Goal: Task Accomplishment & Management: Manage account settings

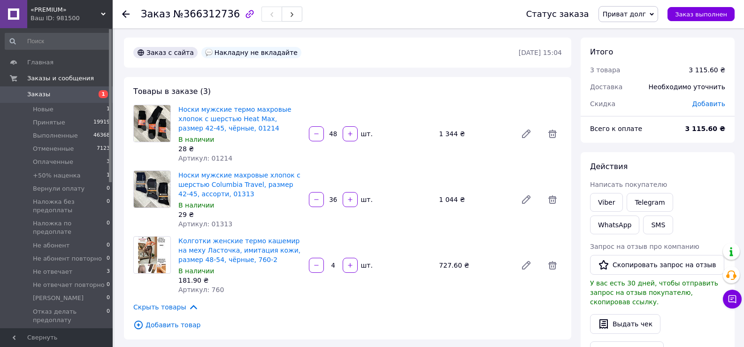
scroll to position [376, 0]
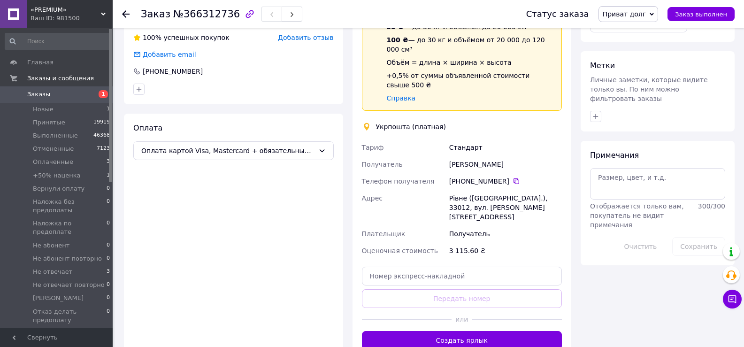
drag, startPoint x: 0, startPoint y: 0, endPoint x: 224, endPoint y: 230, distance: 321.0
click at [224, 230] on div "Оплата Оплата картой Visa, Mastercard + обязательный % комиссии банка" at bounding box center [233, 236] width 219 height 245
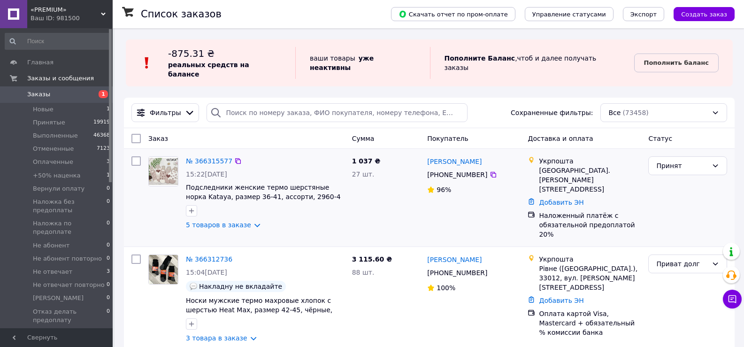
scroll to position [47, 0]
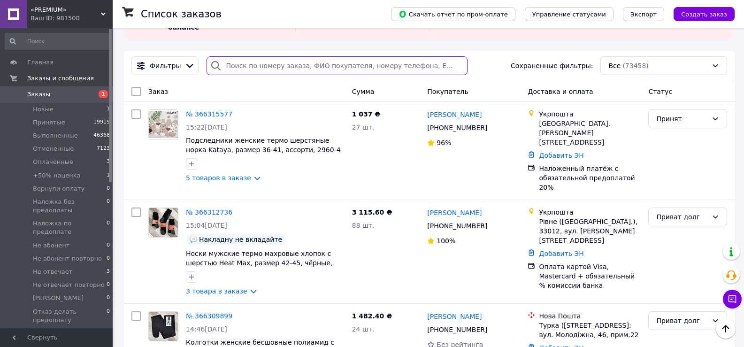
click at [247, 56] on input "search" at bounding box center [337, 65] width 261 height 19
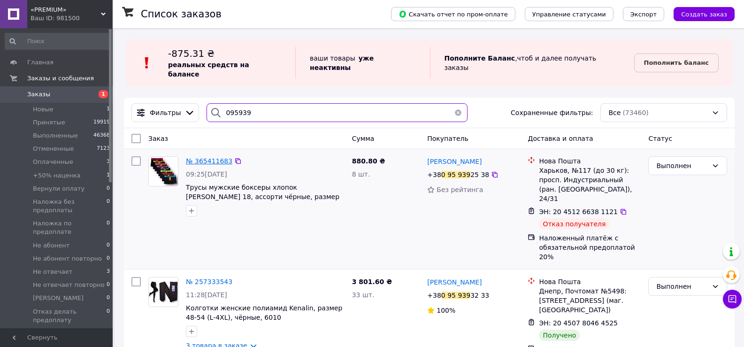
type input "095939"
click at [207, 157] on span "№ 365411683" at bounding box center [209, 161] width 46 height 8
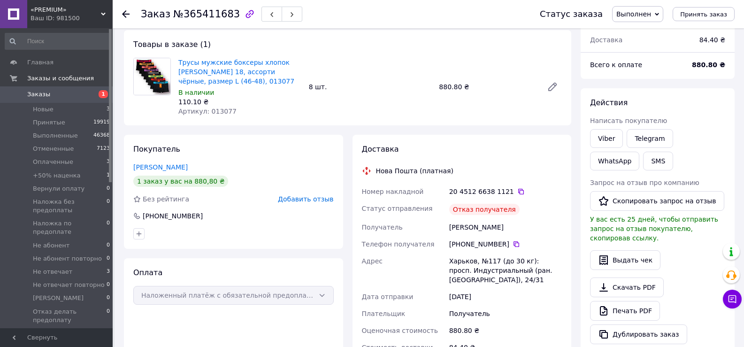
scroll to position [94, 0]
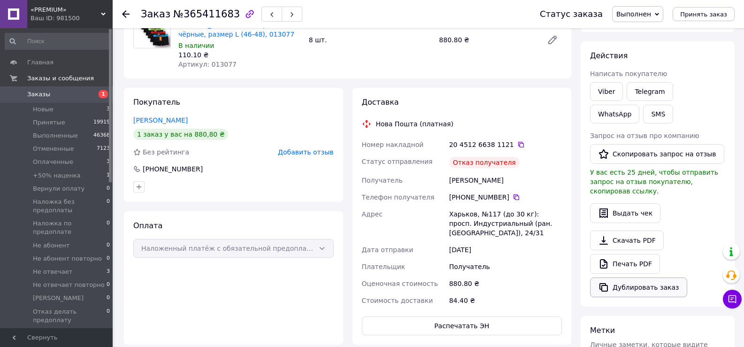
click at [638, 277] on button "Дублировать заказ" at bounding box center [638, 287] width 97 height 20
click at [125, 12] on use at bounding box center [126, 14] width 8 height 8
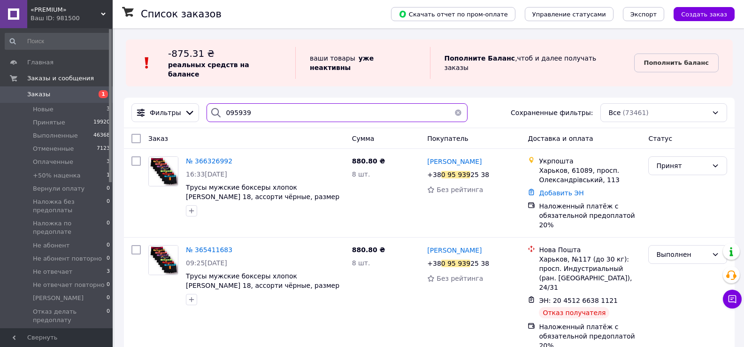
click at [270, 106] on input "095939" at bounding box center [337, 112] width 261 height 19
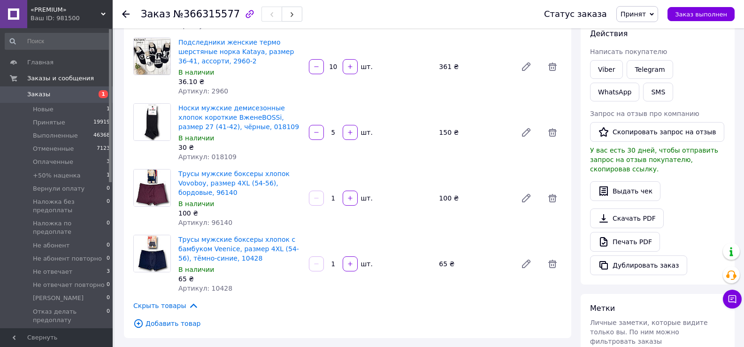
scroll to position [47, 0]
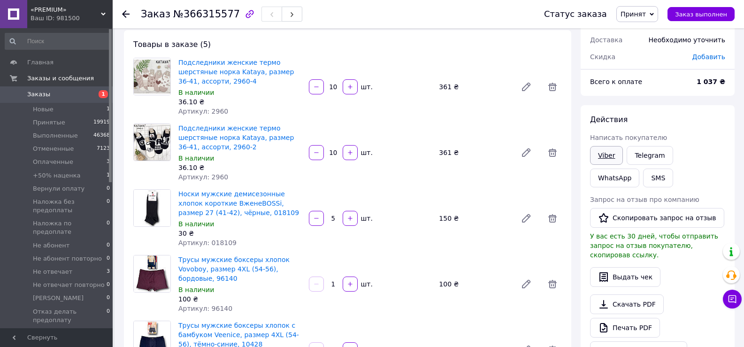
click at [605, 157] on link "Viber" at bounding box center [606, 155] width 33 height 19
click at [608, 152] on link "Viber" at bounding box center [606, 155] width 33 height 19
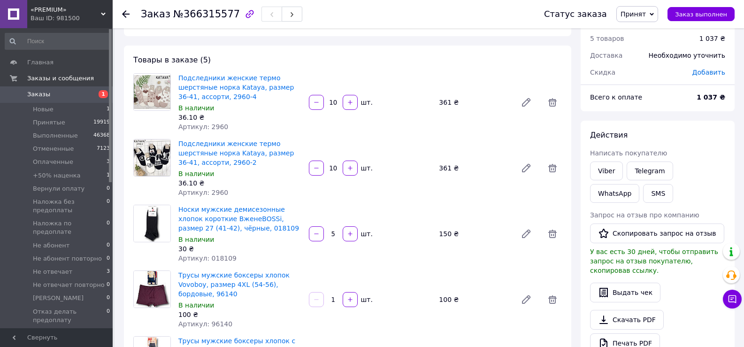
scroll to position [0, 0]
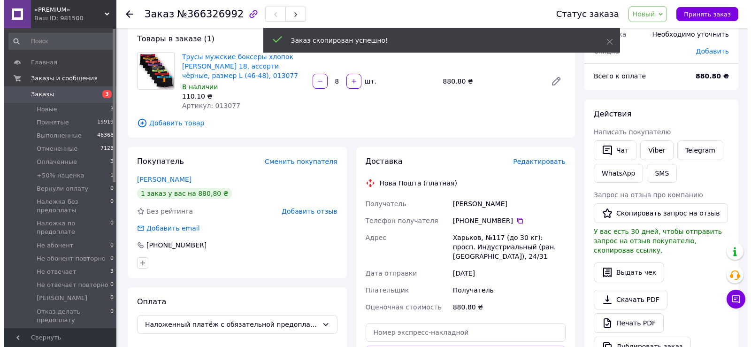
scroll to position [94, 0]
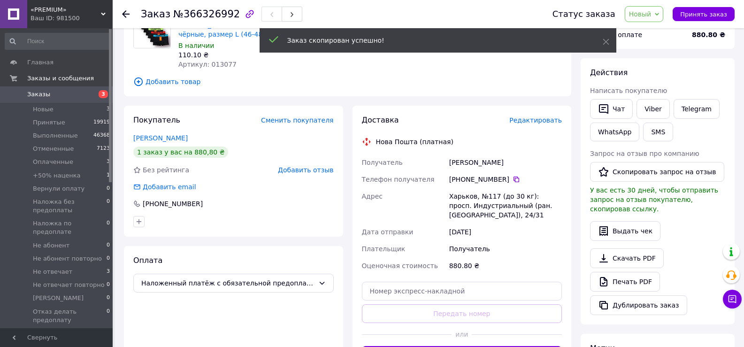
click at [542, 119] on span "Редактировать" at bounding box center [535, 120] width 53 height 8
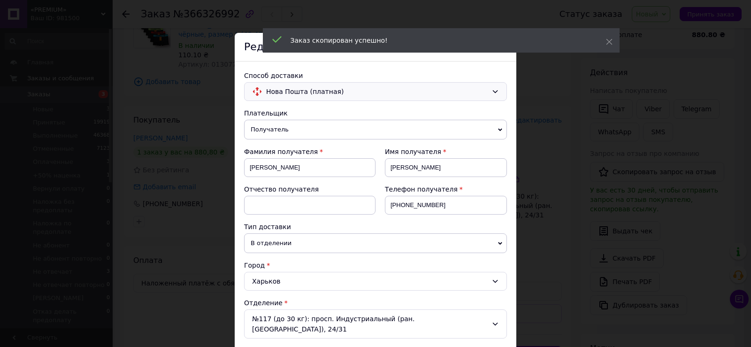
click at [330, 94] on span "Нова Пошта (платная)" at bounding box center [377, 91] width 222 height 10
click at [312, 148] on span "Укрпошта (платная)" at bounding box center [381, 147] width 233 height 9
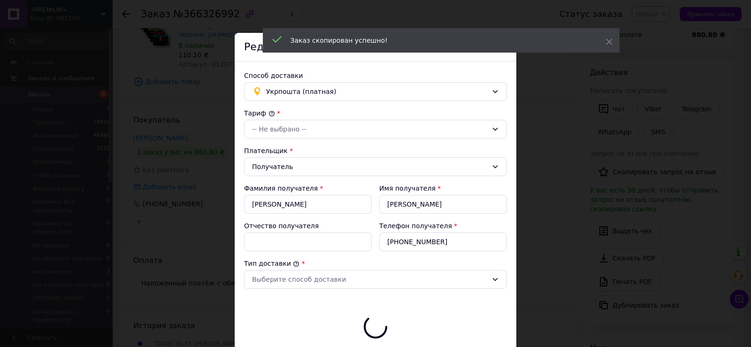
type input "880.8"
click at [285, 137] on div "-- Не выбрано --" at bounding box center [375, 129] width 263 height 19
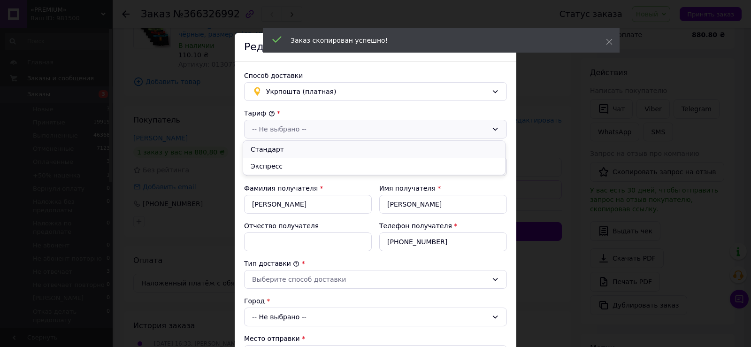
click at [282, 146] on li "Стандарт" at bounding box center [374, 149] width 262 height 17
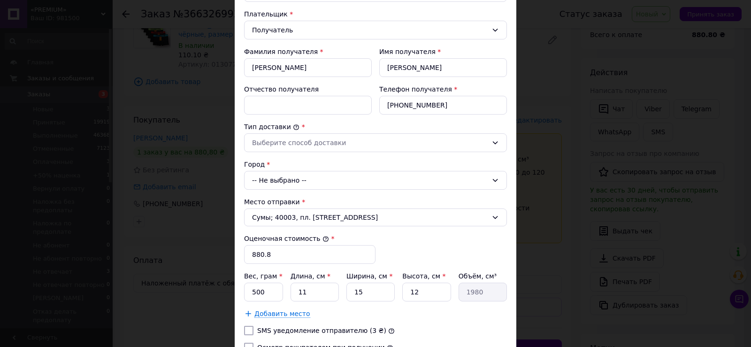
scroll to position [141, 0]
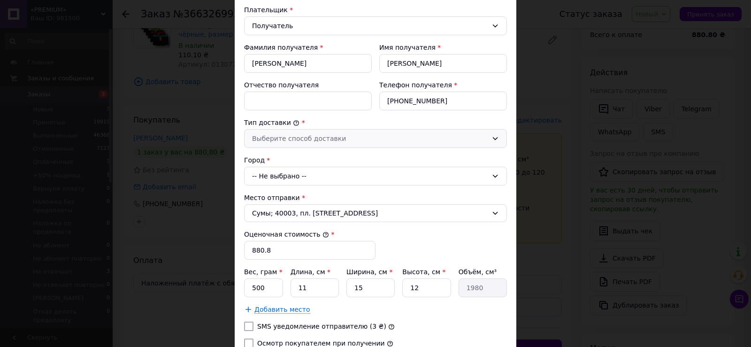
click at [285, 144] on div "Выберите способ доставки" at bounding box center [375, 138] width 263 height 19
click at [286, 163] on li "Склад - склад" at bounding box center [374, 158] width 262 height 17
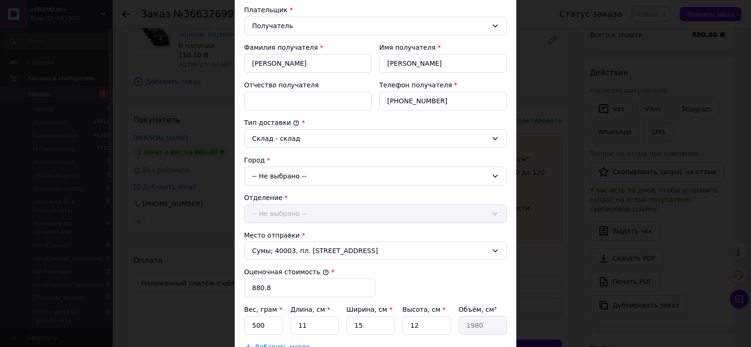
click at [281, 176] on div "-- Не выбрано --" at bounding box center [375, 176] width 263 height 19
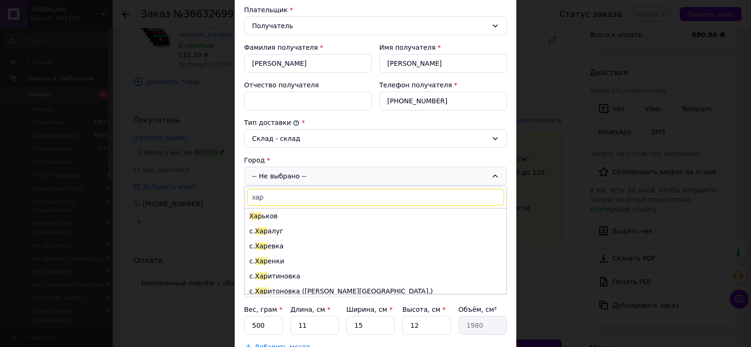
type input "хар"
click at [299, 214] on li "Хар ьков" at bounding box center [376, 215] width 262 height 15
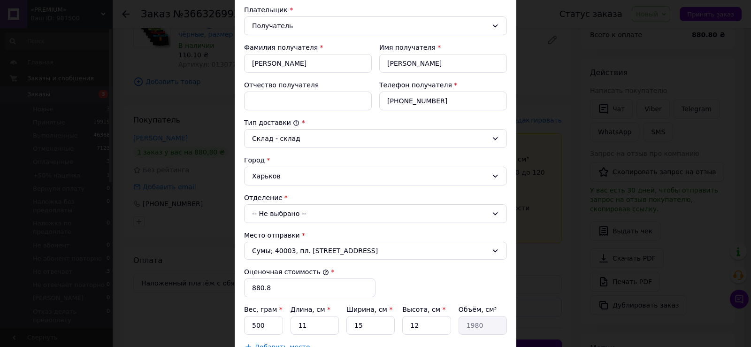
click at [299, 214] on div "-- Не выбрано --" at bounding box center [375, 213] width 263 height 19
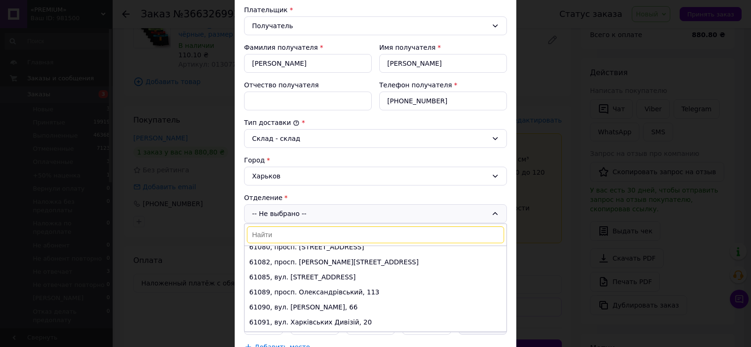
scroll to position [704, 0]
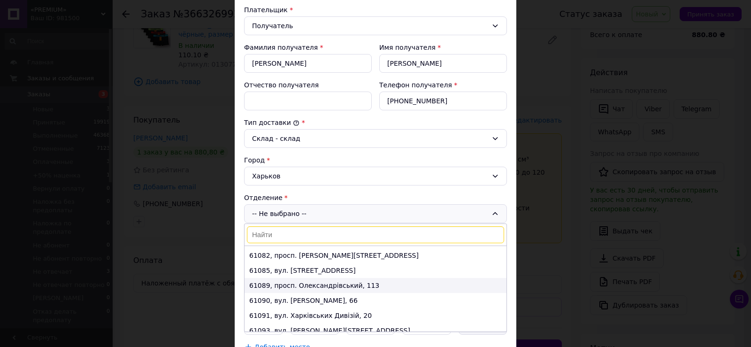
click at [311, 284] on li "61089, просп. Олександрівський, 113" at bounding box center [376, 285] width 262 height 15
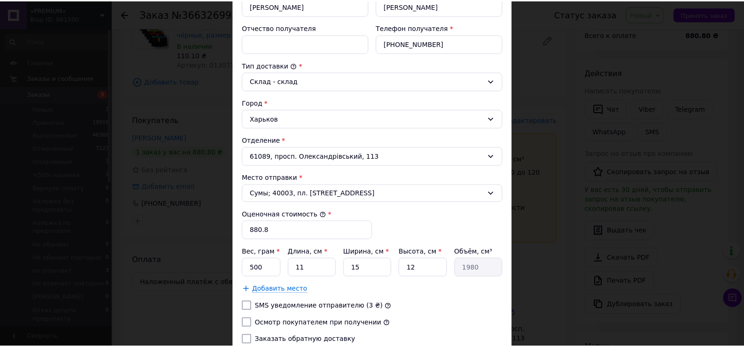
scroll to position [274, 0]
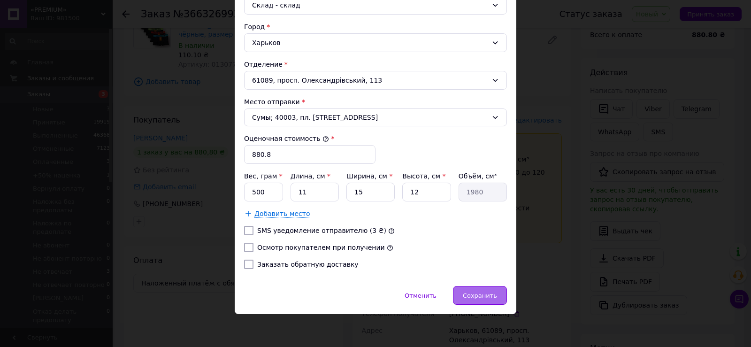
click at [472, 293] on span "Сохранить" at bounding box center [480, 295] width 34 height 7
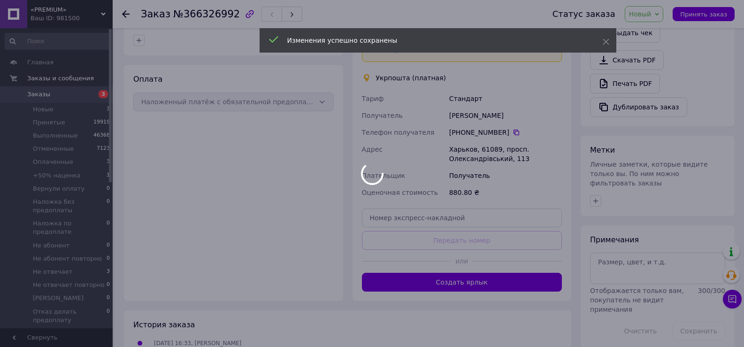
scroll to position [282, 0]
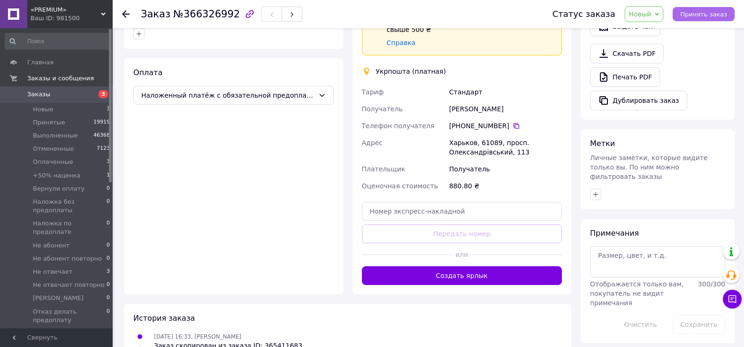
click at [726, 14] on span "Принять заказ" at bounding box center [703, 14] width 47 height 7
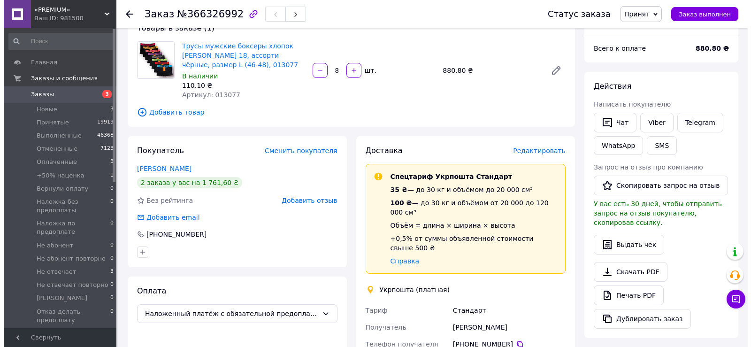
scroll to position [0, 0]
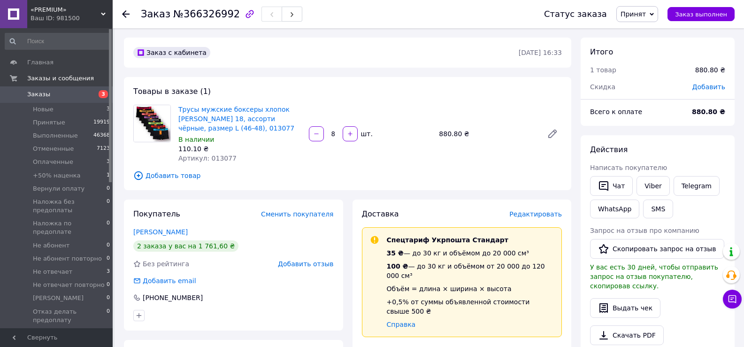
click at [177, 176] on span "Добавить товар" at bounding box center [347, 175] width 429 height 10
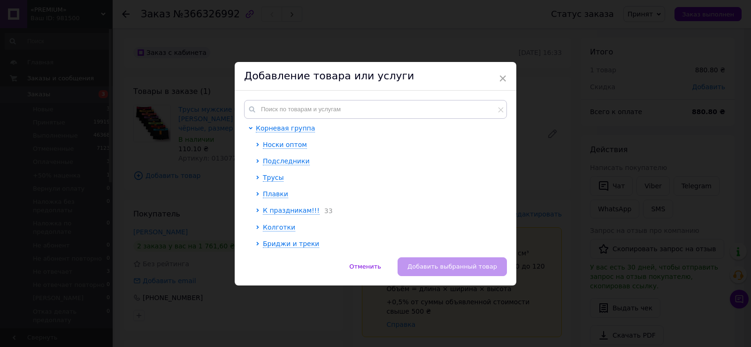
click at [270, 182] on ul "Носки оптом Подследники Трусы Плавки К праздникам!!! 33 Колготки Бриджи и треки…" at bounding box center [379, 276] width 246 height 273
click at [273, 178] on span "Трусы" at bounding box center [273, 178] width 21 height 8
click at [289, 199] on ul "Мужские трусы Женские трусики Трусы детские" at bounding box center [382, 210] width 239 height 42
click at [292, 195] on span "Мужские трусы" at bounding box center [297, 194] width 54 height 8
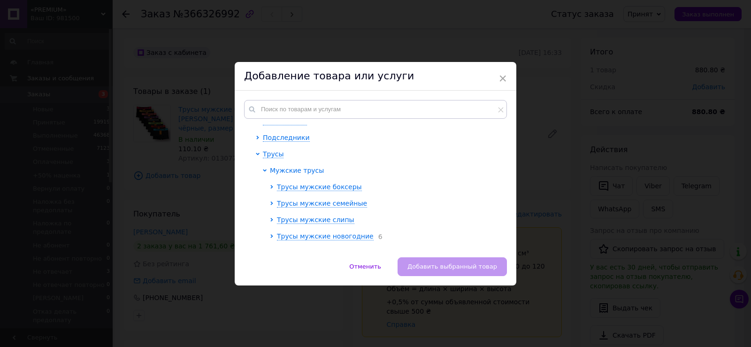
scroll to position [47, 0]
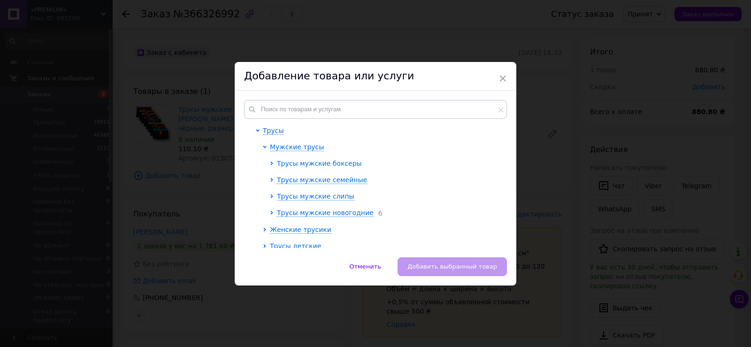
click at [303, 164] on span "Трусы мужские боксеры" at bounding box center [319, 164] width 85 height 8
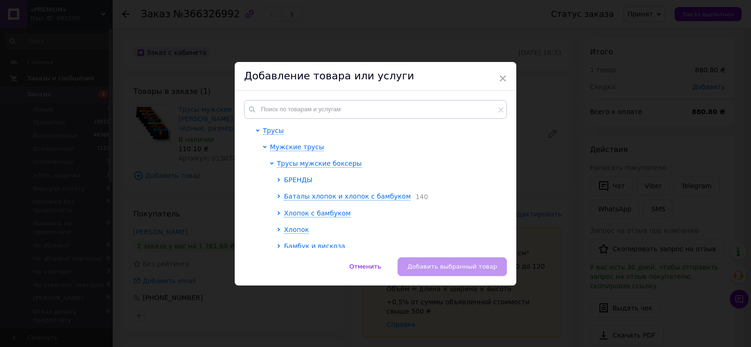
click at [292, 180] on span "БРЕНДЫ" at bounding box center [298, 180] width 29 height 8
click at [324, 193] on span "CALVIN KLEIN" at bounding box center [318, 196] width 54 height 8
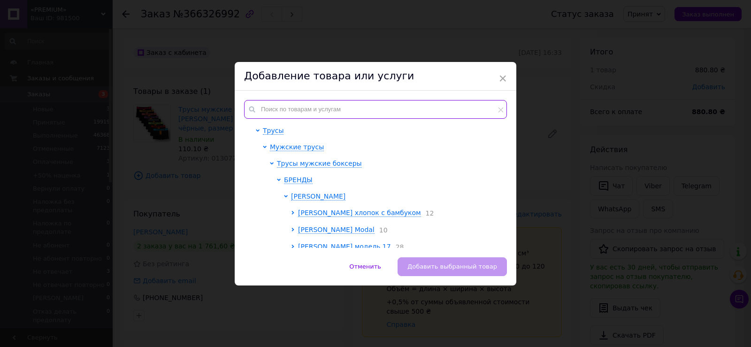
click at [299, 113] on input "text" at bounding box center [375, 109] width 263 height 19
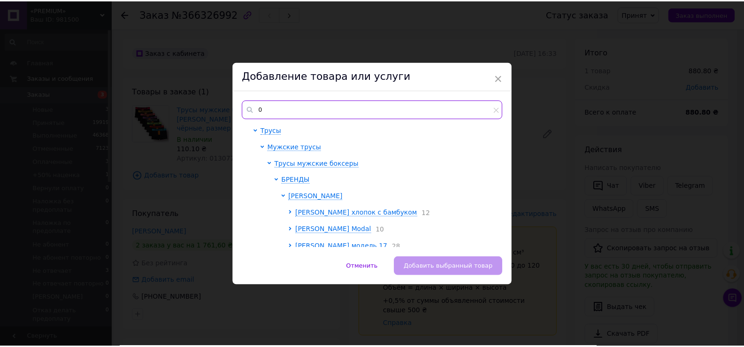
scroll to position [0, 0]
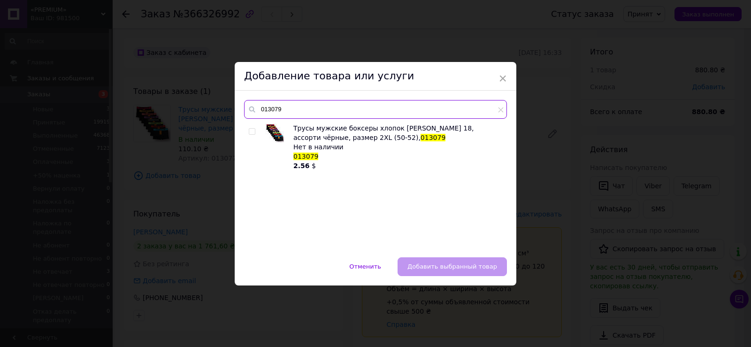
type input "013079"
drag, startPoint x: 497, startPoint y: 74, endPoint x: 503, endPoint y: 78, distance: 7.6
click at [497, 75] on div "Добавление товара или услуги" at bounding box center [376, 76] width 282 height 29
click at [504, 77] on span "×" at bounding box center [503, 78] width 8 height 16
